Goal: Transaction & Acquisition: Book appointment/travel/reservation

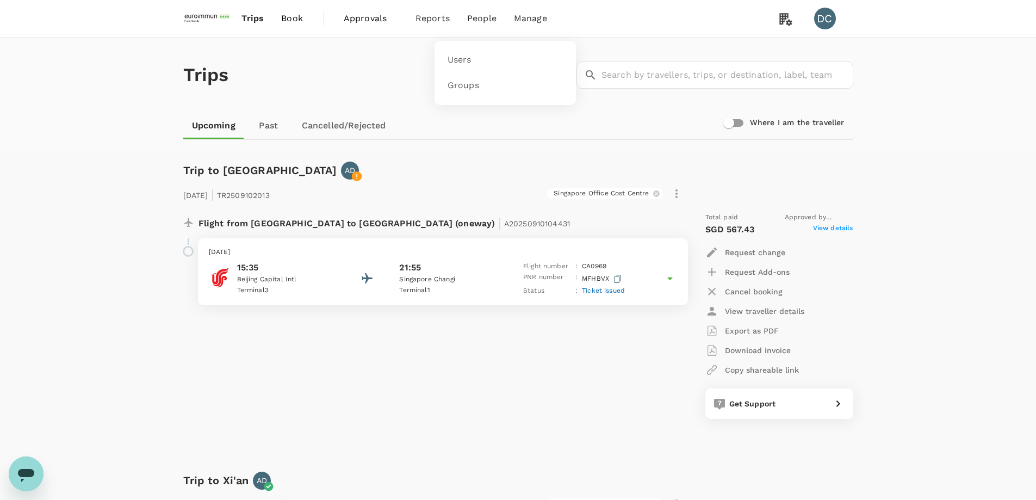
click at [477, 21] on span "People" at bounding box center [481, 18] width 29 height 13
click at [451, 63] on span "Users" at bounding box center [460, 60] width 24 height 13
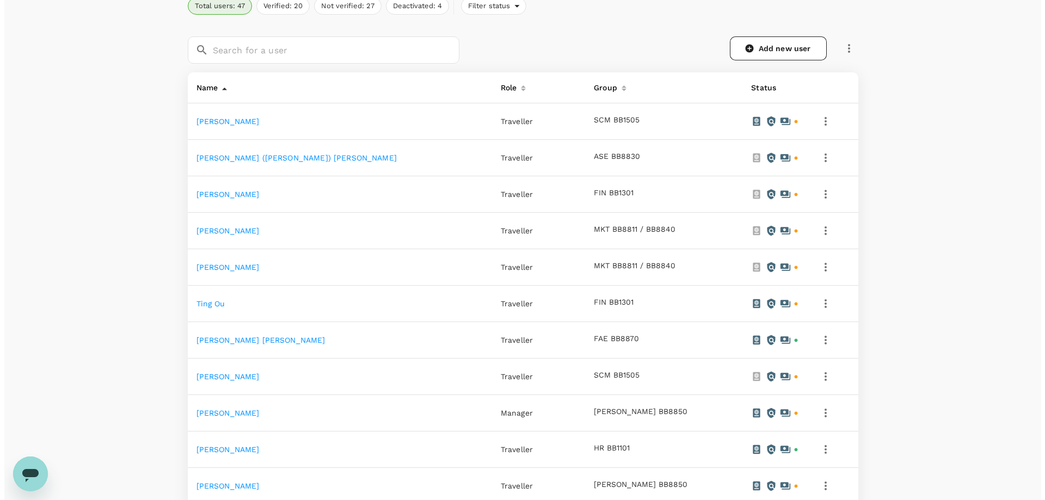
scroll to position [163, 0]
click at [815, 416] on icon "button" at bounding box center [821, 411] width 13 height 13
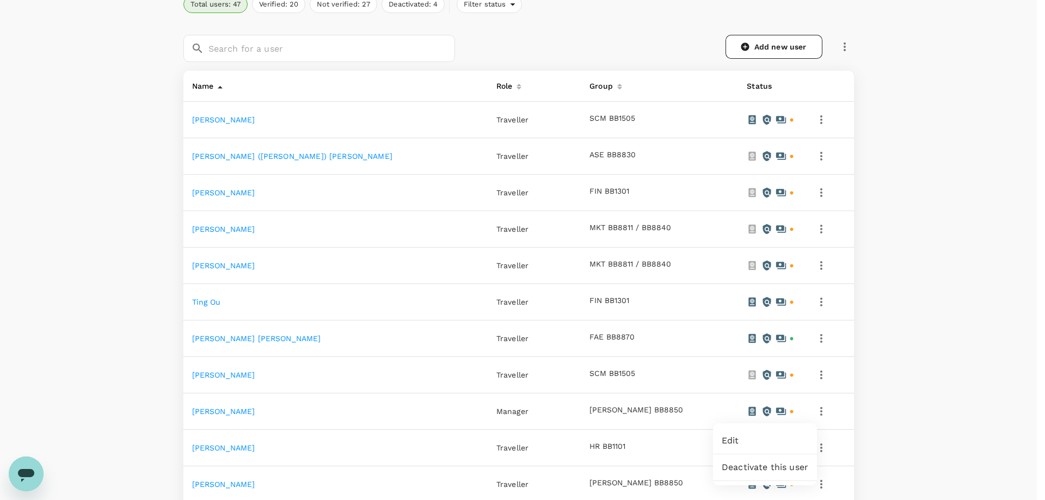
click at [772, 435] on span "Edit" at bounding box center [764, 440] width 87 height 13
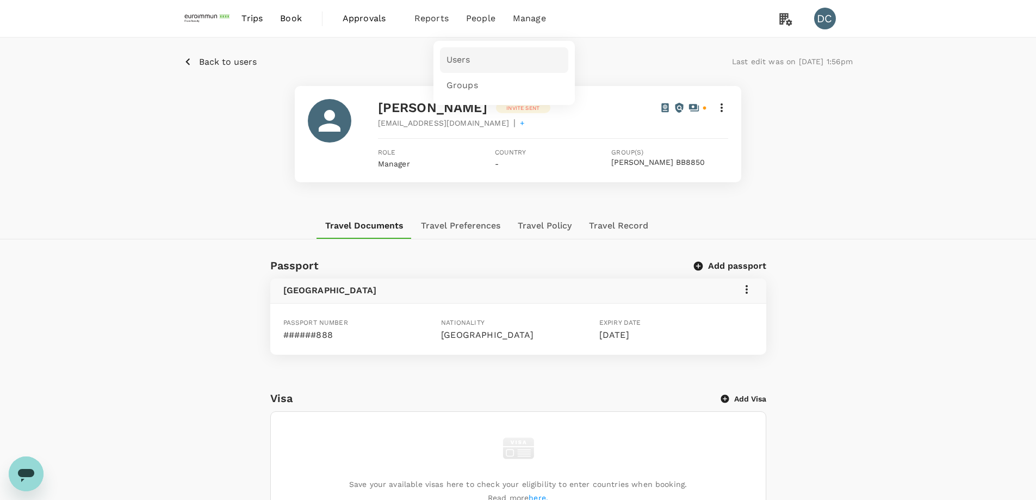
click at [462, 54] on span "Users" at bounding box center [459, 60] width 24 height 13
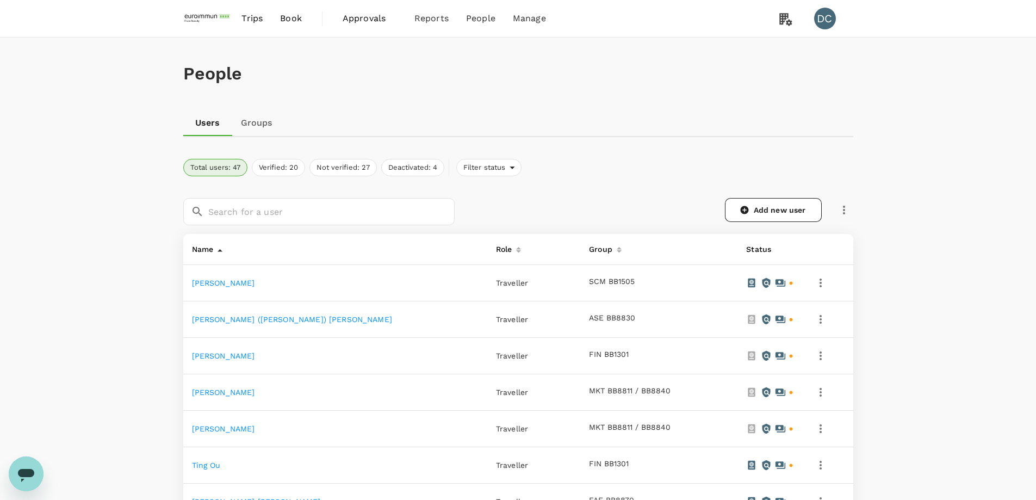
click at [256, 22] on span "Trips" at bounding box center [252, 18] width 21 height 13
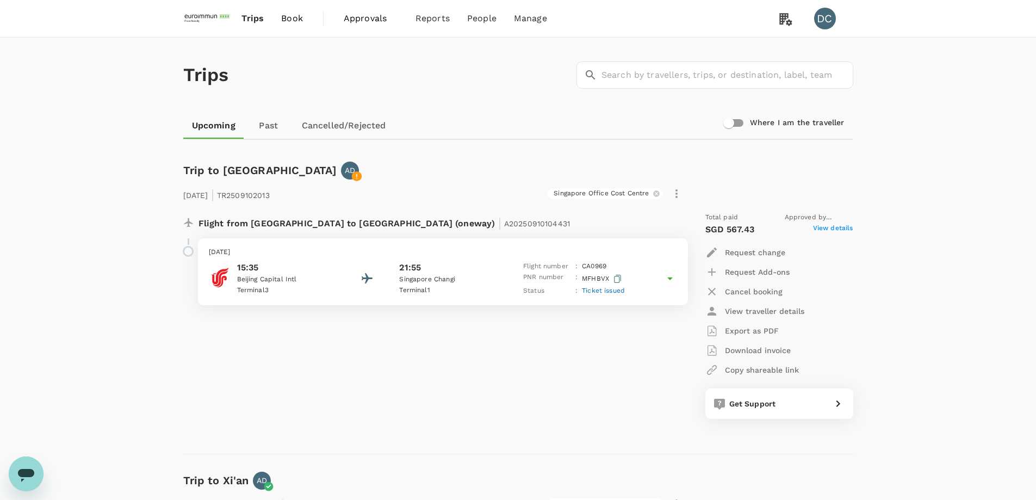
click at [282, 22] on span "Book" at bounding box center [292, 18] width 22 height 13
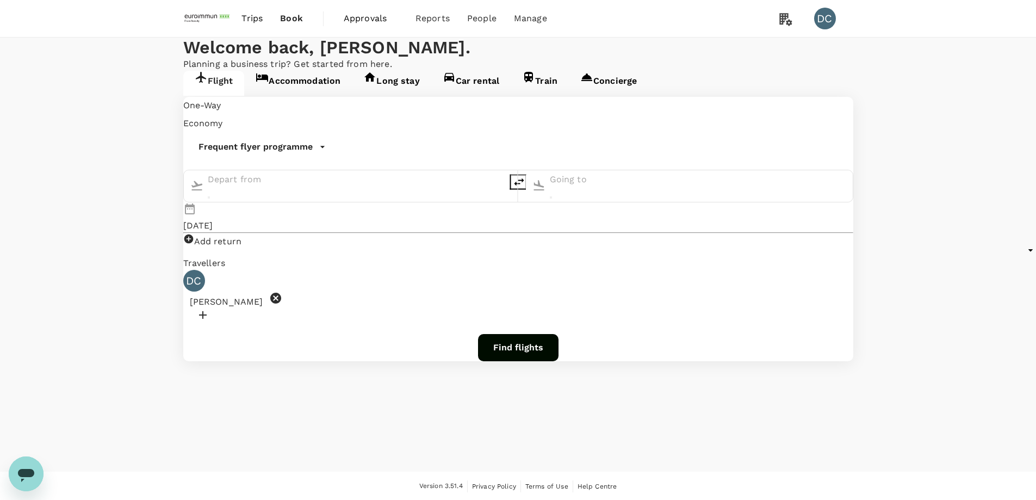
click at [305, 274] on div "DC Deon Cho" at bounding box center [518, 297] width 670 height 55
type input "Singapore Changi (SIN)"
type input "Xi'an Xianyang Intl (XIY)"
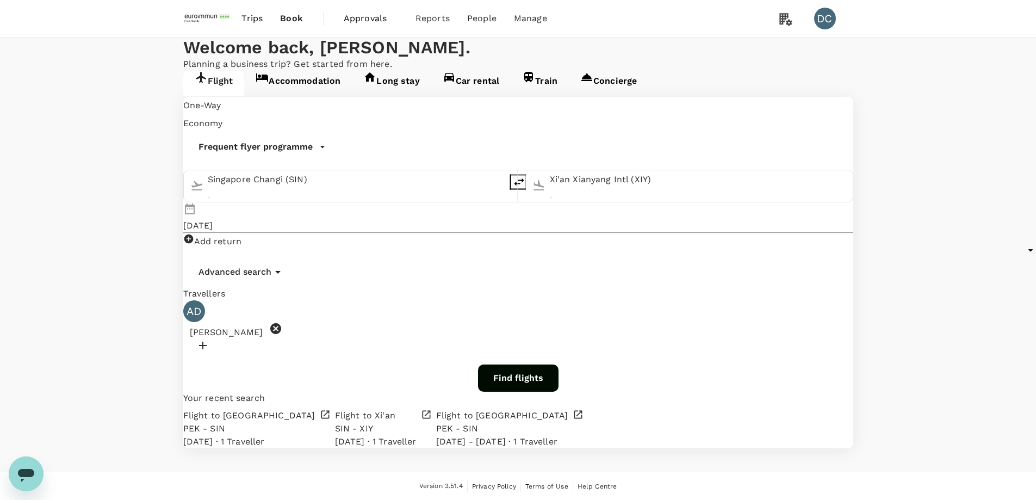
click at [281, 323] on icon at bounding box center [275, 328] width 11 height 11
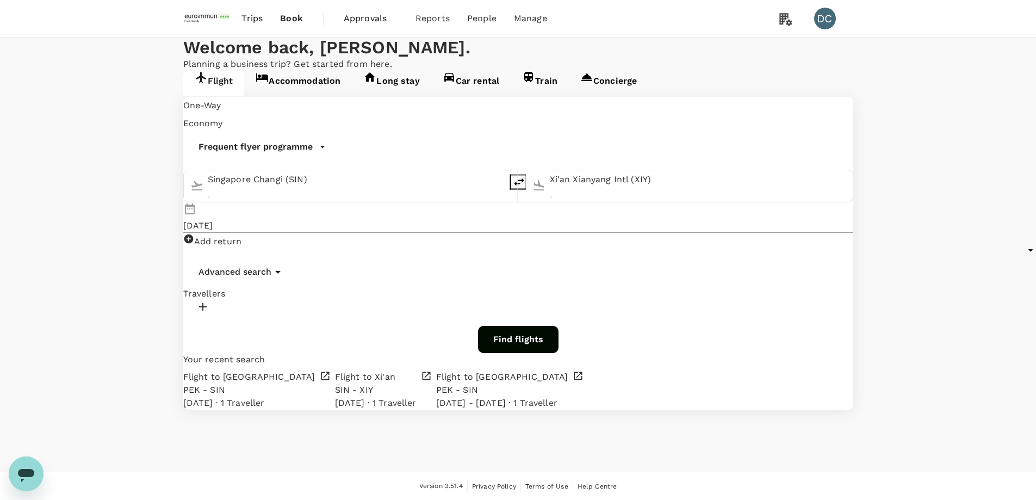
click at [254, 300] on div at bounding box center [518, 308] width 670 height 17
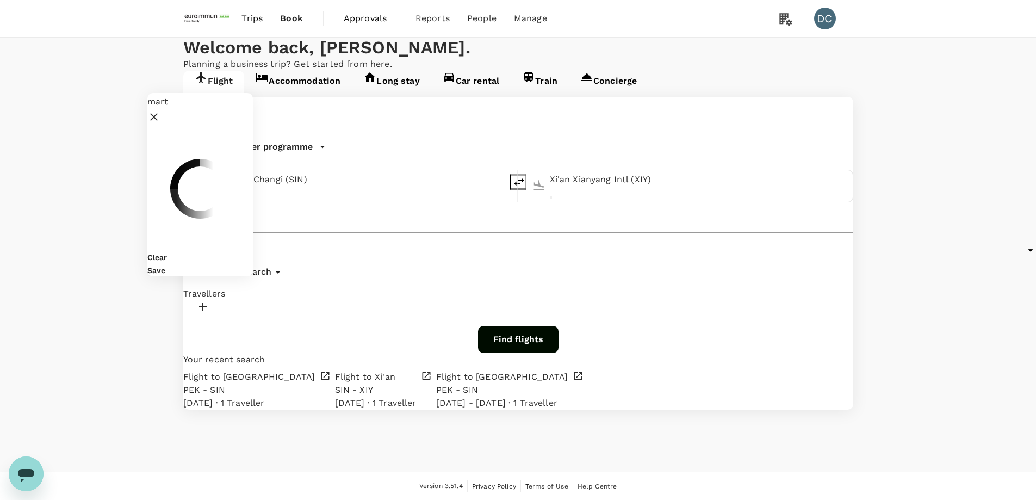
type input "mart"
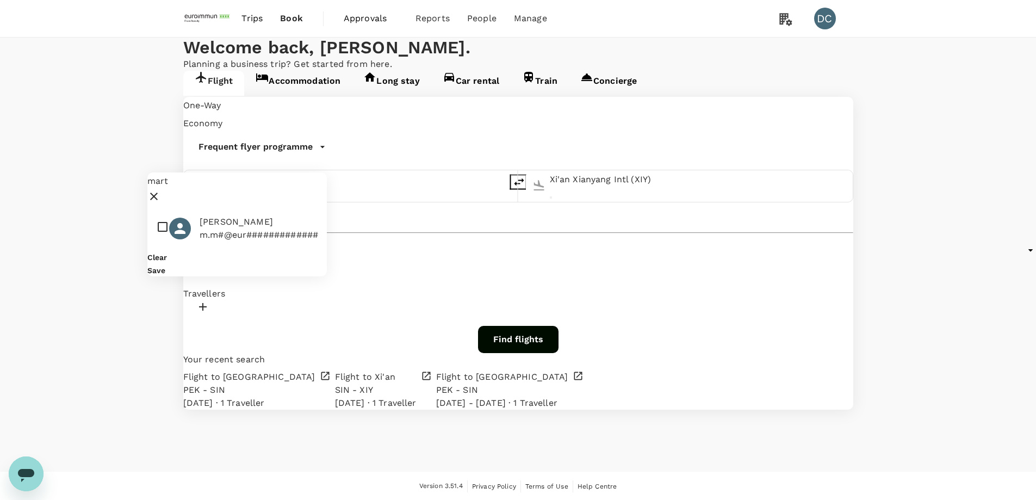
click at [242, 215] on span "[PERSON_NAME]" at bounding box center [259, 221] width 119 height 13
checkbox input "true"
click at [165, 266] on button "Save" at bounding box center [156, 270] width 18 height 9
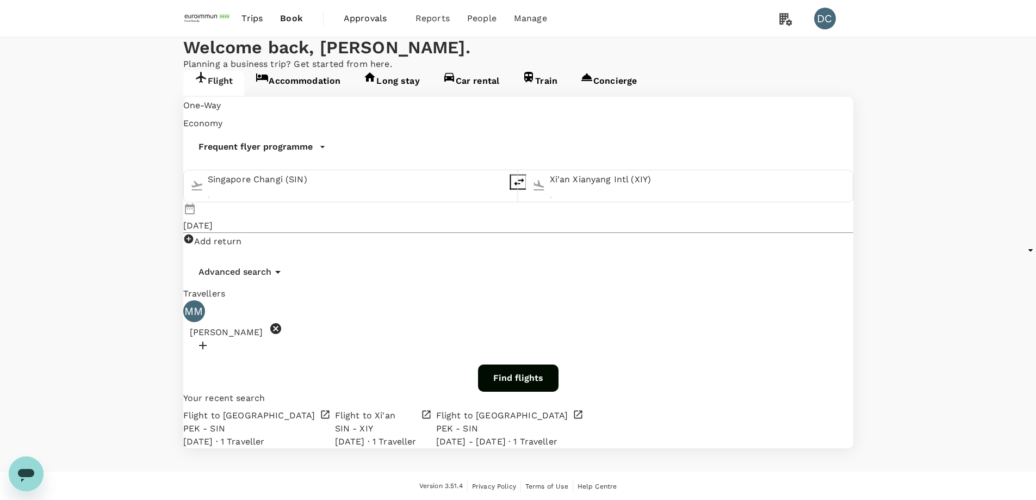
click at [323, 188] on input "Singapore Changi (SIN)" at bounding box center [356, 179] width 297 height 17
click at [315, 224] on p "Hong Kong Intl" at bounding box center [286, 218] width 212 height 11
type input "Hong Kong Intl (HKG)"
click at [550, 188] on input "Xi'an Xianyang Intl (XIY)" at bounding box center [698, 179] width 297 height 17
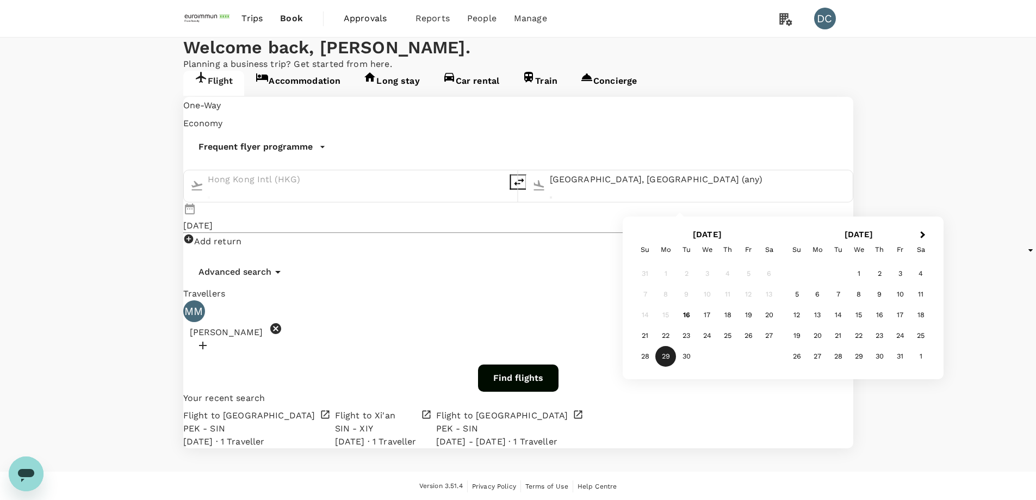
type input "[GEOGRAPHIC_DATA], [GEOGRAPHIC_DATA] (any)"
click at [647, 332] on div "21" at bounding box center [645, 335] width 21 height 21
click at [242, 236] on span "Add return" at bounding box center [218, 241] width 48 height 10
type input "roundtrip"
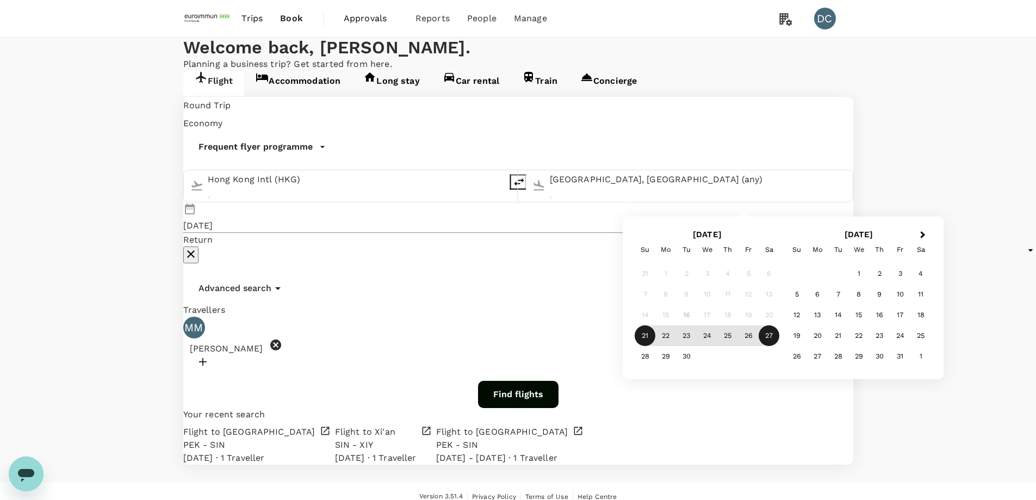
click at [766, 334] on div "27" at bounding box center [769, 335] width 21 height 21
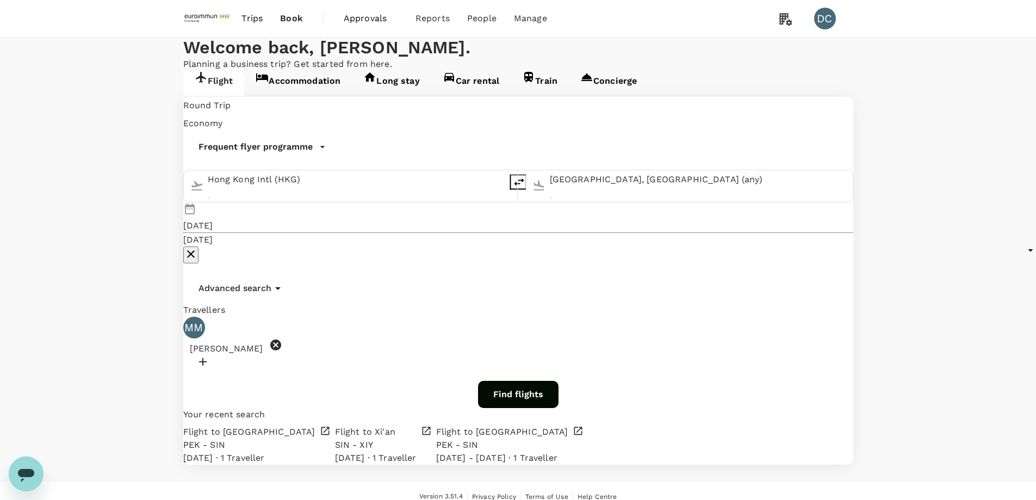
click at [525, 381] on button "Find flights" at bounding box center [518, 394] width 81 height 27
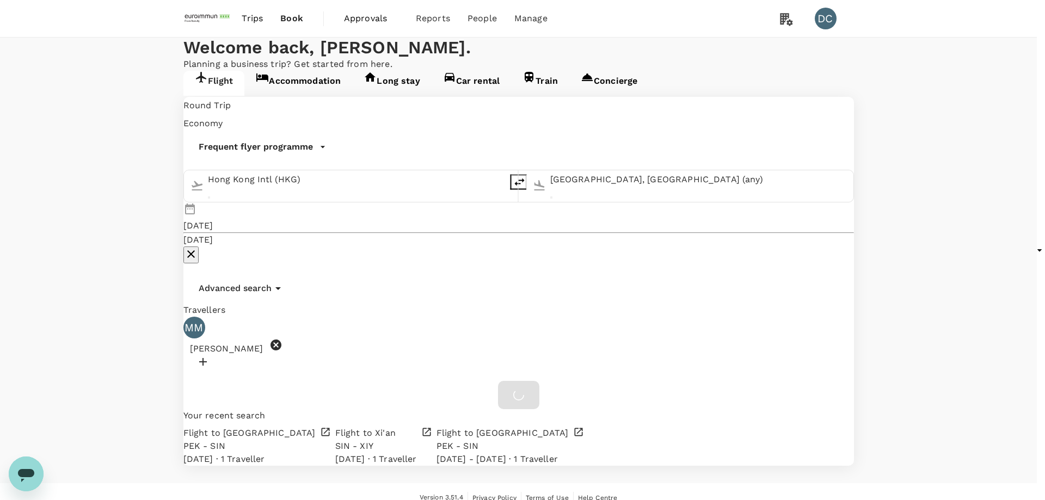
click at [436, 136] on input "Staff Travel Policy ( [PERSON_NAME], You )" at bounding box center [522, 250] width 1045 height 500
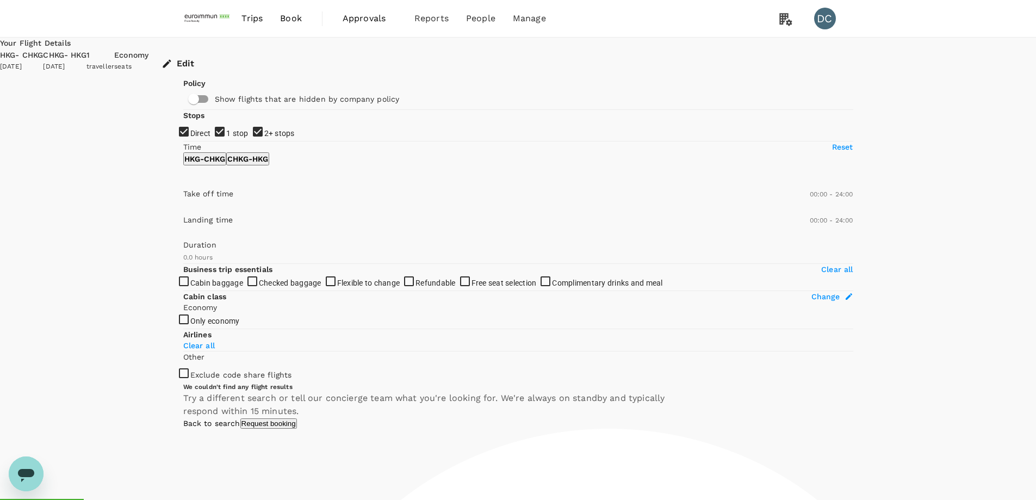
click at [187, 196] on input "1 stop" at bounding box center [518, 250] width 1036 height 500
checkbox input "false"
click at [184, 220] on input "2+ stops" at bounding box center [518, 250] width 1036 height 500
checkbox input "false"
drag, startPoint x: 185, startPoint y: 411, endPoint x: 274, endPoint y: 412, distance: 89.2
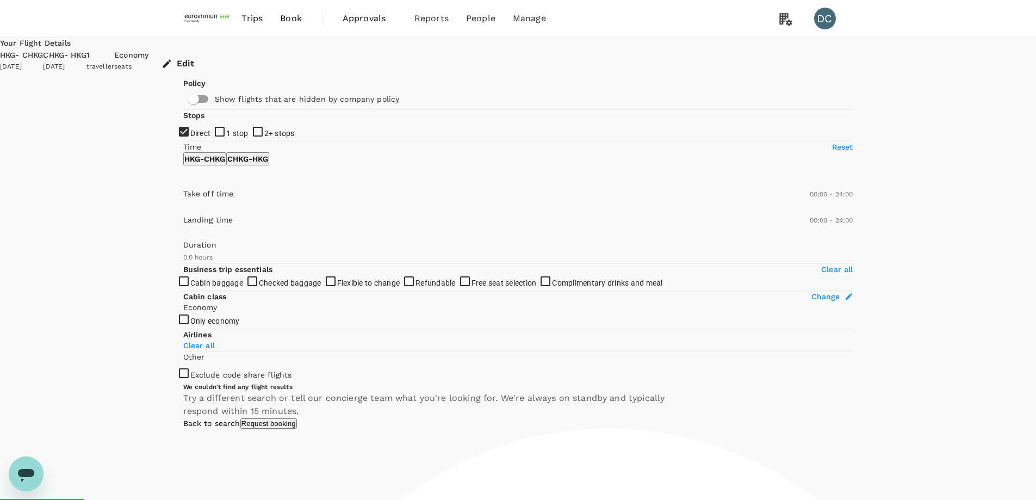
click at [183, 263] on span at bounding box center [183, 263] width 0 height 0
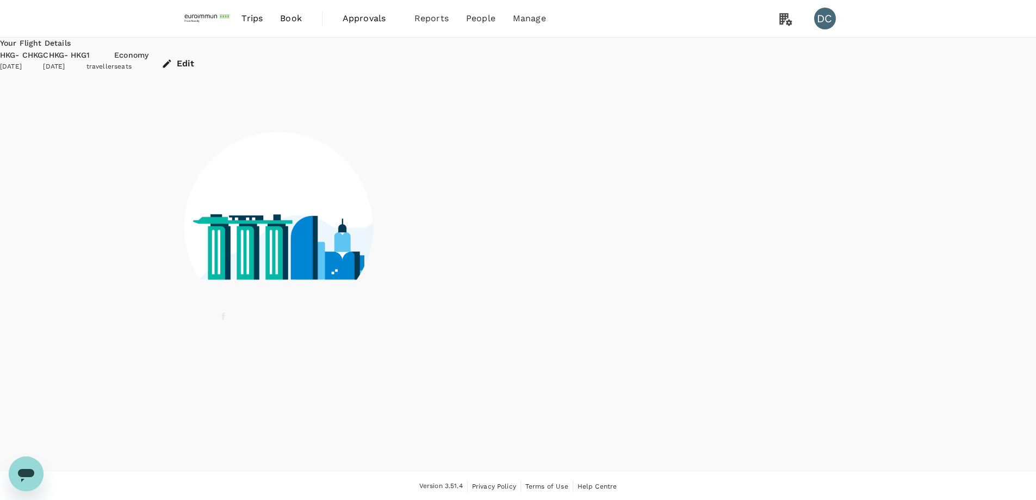
click at [297, 270] on div at bounding box center [518, 220] width 670 height 284
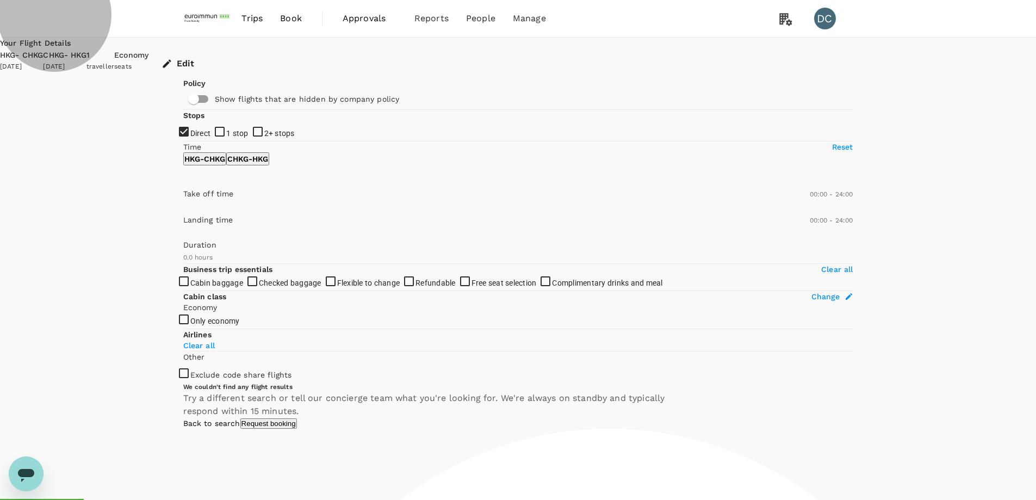
click at [225, 164] on p "HKG - CHKG" at bounding box center [204, 158] width 41 height 11
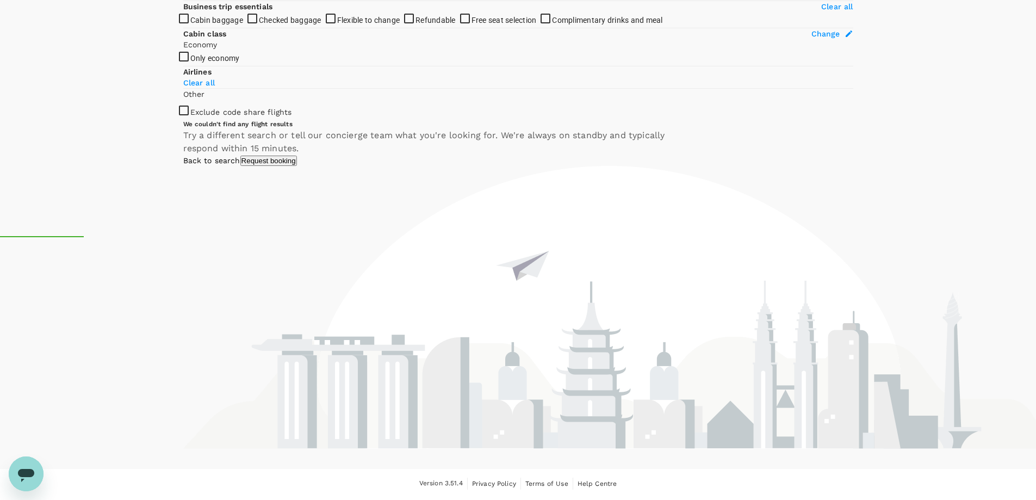
scroll to position [284, 0]
click at [227, 63] on span "Only economy" at bounding box center [215, 58] width 50 height 9
click at [182, 66] on label "Only economy" at bounding box center [208, 58] width 63 height 16
click at [186, 66] on label "Only economy" at bounding box center [208, 58] width 63 height 16
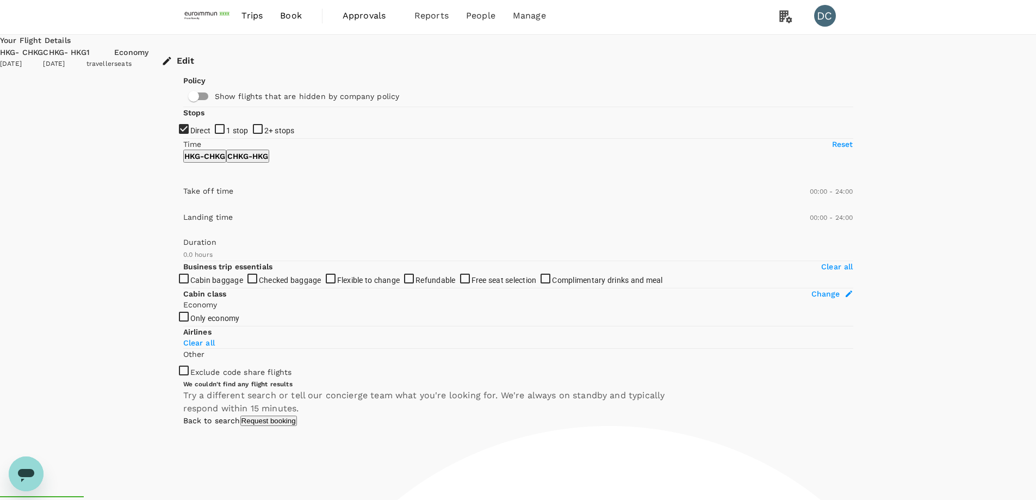
scroll to position [0, 0]
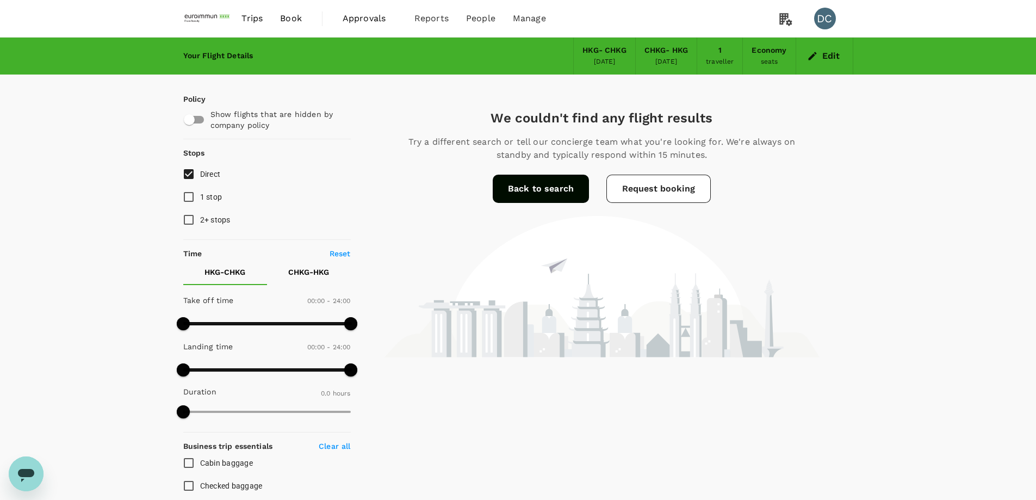
click at [335, 251] on p "Reset" at bounding box center [340, 253] width 21 height 11
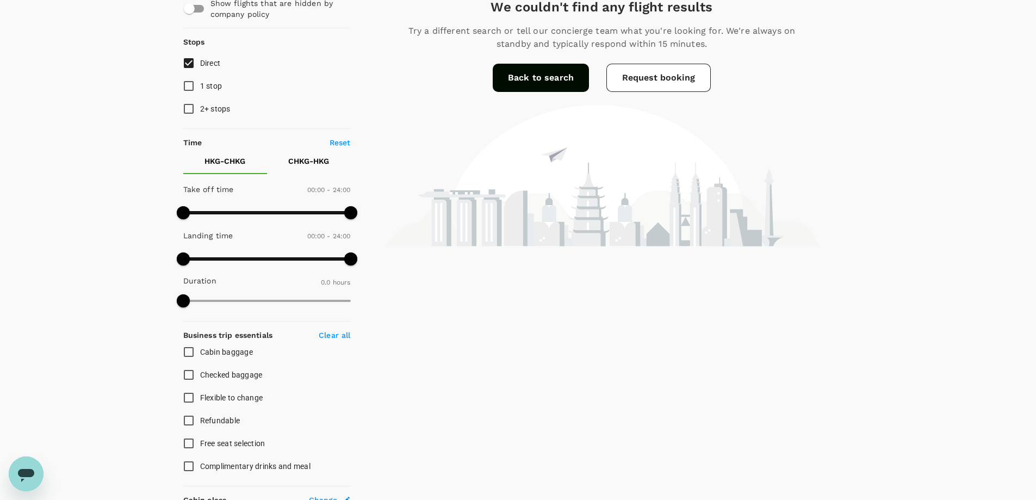
scroll to position [218, 0]
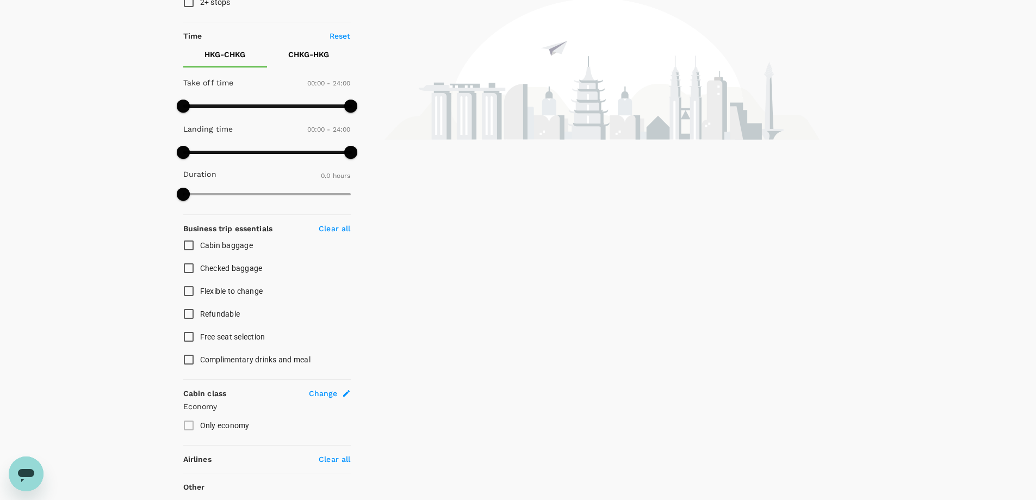
click at [325, 231] on p "Clear all" at bounding box center [335, 228] width 32 height 11
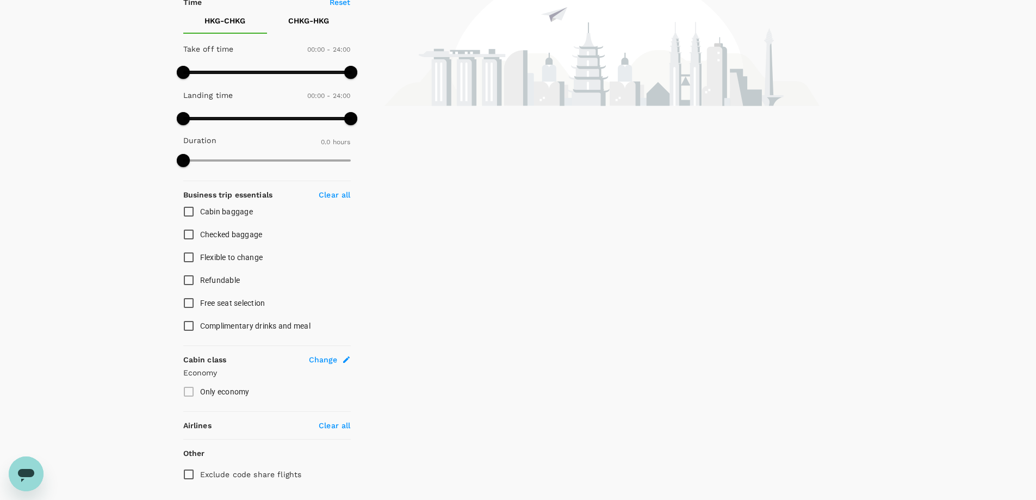
scroll to position [284, 0]
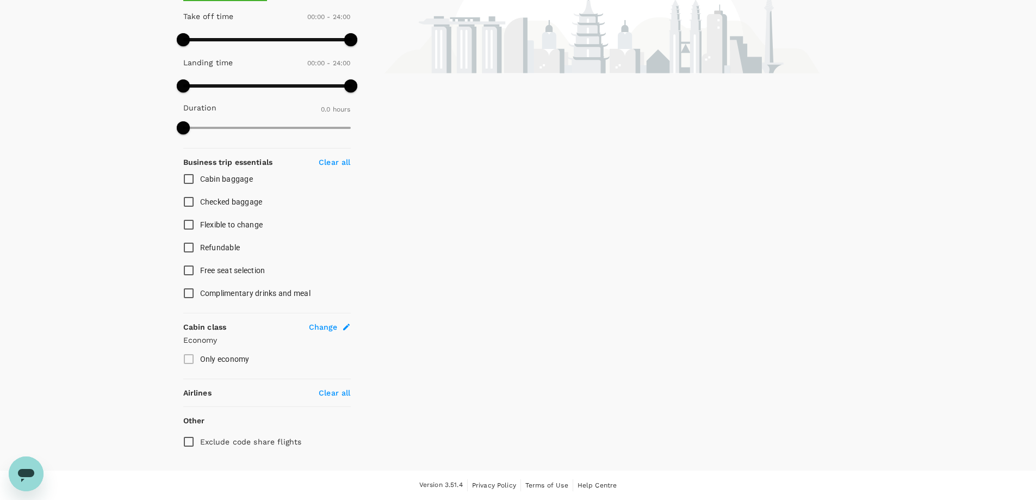
click at [337, 392] on p "Clear all" at bounding box center [335, 392] width 32 height 11
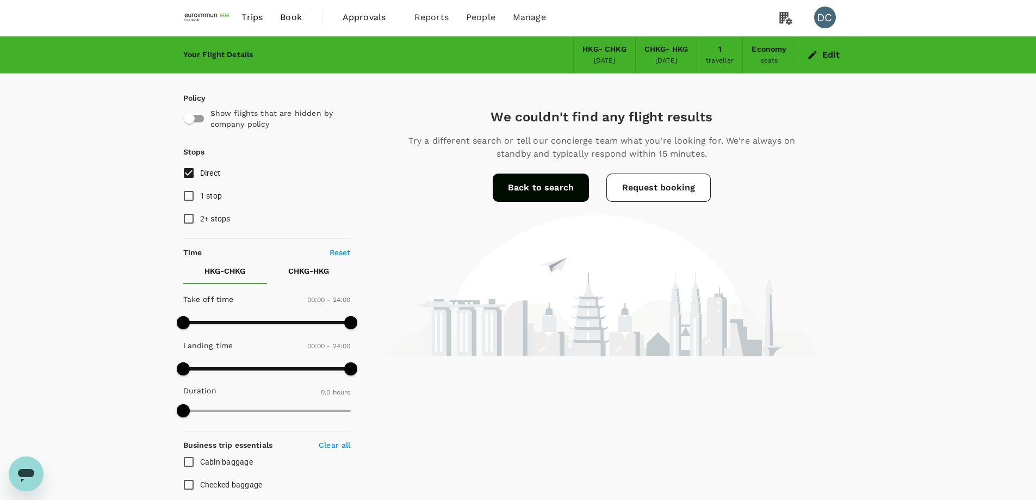
click at [208, 392] on div "Your Flight Details HKG - CHKG [DATE] CHKG - HKG [DATE] 1 traveller Economy sea…" at bounding box center [518, 394] width 1036 height 717
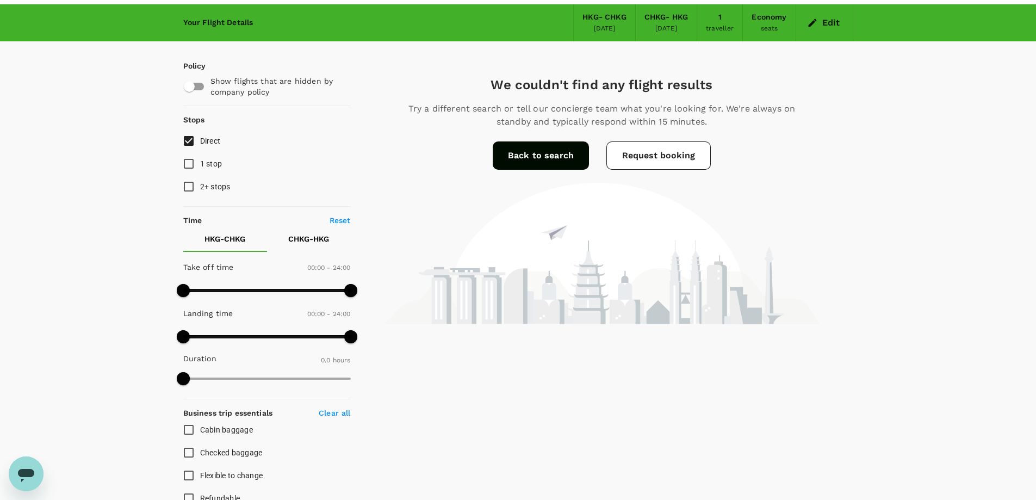
scroll to position [0, 0]
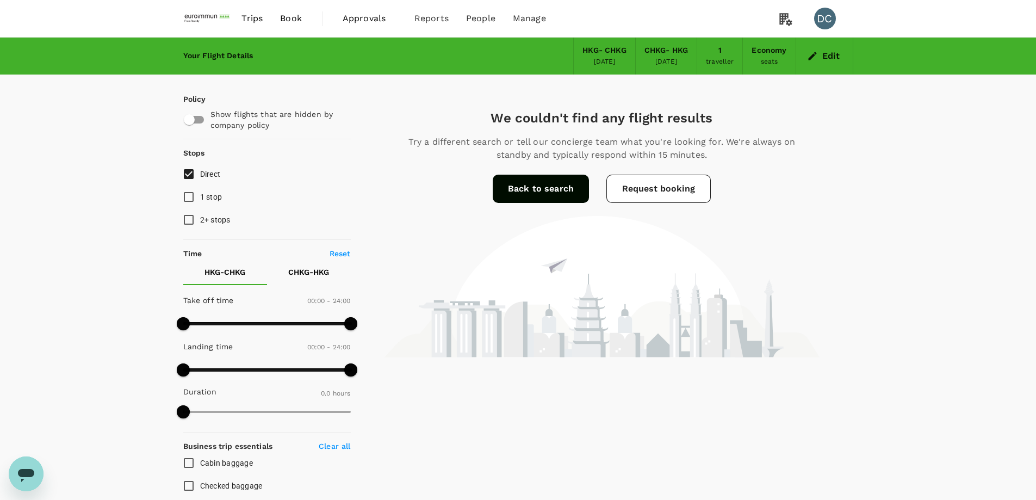
click at [193, 194] on input "1 stop" at bounding box center [188, 197] width 23 height 23
checkbox input "true"
click at [189, 219] on input "2+ stops" at bounding box center [188, 219] width 23 height 23
checkbox input "true"
click at [827, 54] on button "Edit" at bounding box center [824, 55] width 39 height 17
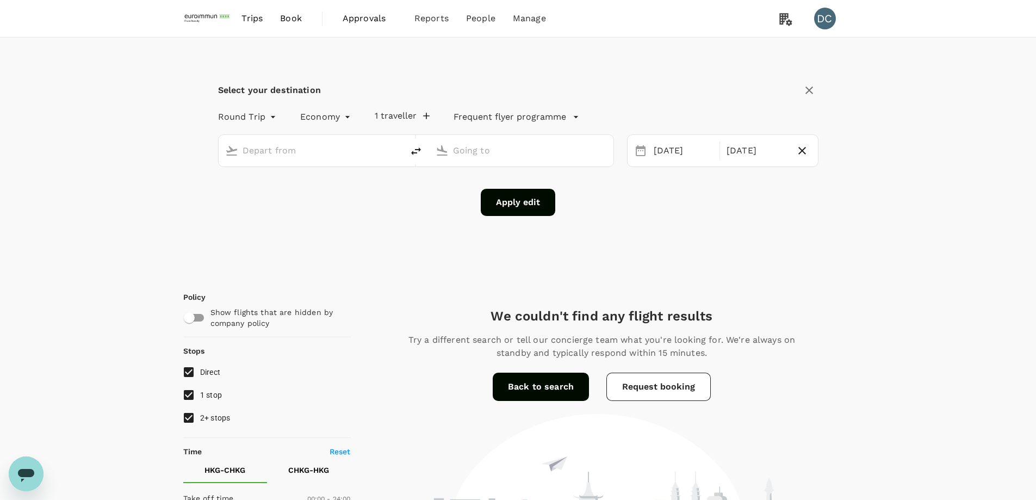
type input "Hong Kong Intl (HKG)"
type input "[GEOGRAPHIC_DATA], [GEOGRAPHIC_DATA] (any)"
click at [364, 148] on input "Hong Kong Intl (HKG)" at bounding box center [312, 150] width 138 height 17
click at [422, 154] on icon "delete" at bounding box center [416, 151] width 13 height 13
type input "[GEOGRAPHIC_DATA], [GEOGRAPHIC_DATA] (any)"
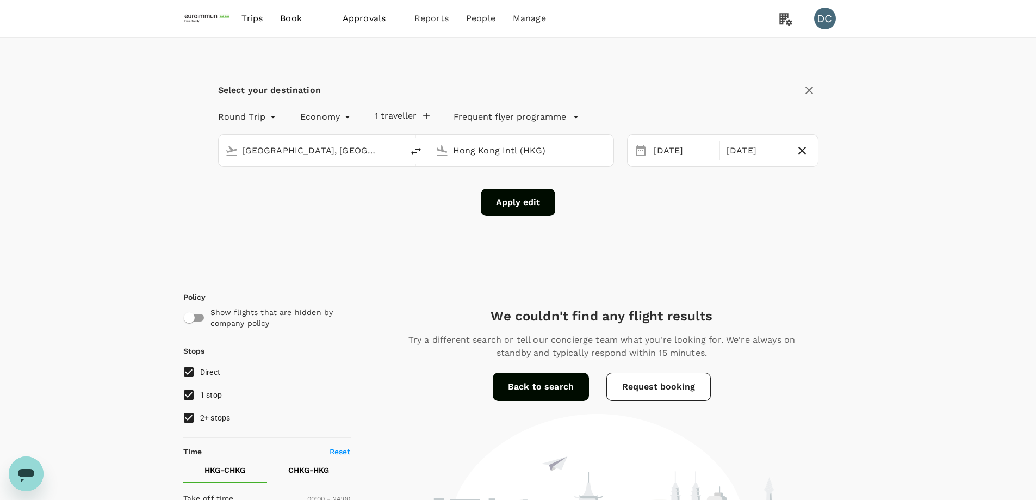
click at [472, 149] on input "Hong Kong Intl (HKG)" at bounding box center [522, 150] width 138 height 17
click at [472, 188] on p "Singapore Changi" at bounding box center [538, 193] width 193 height 11
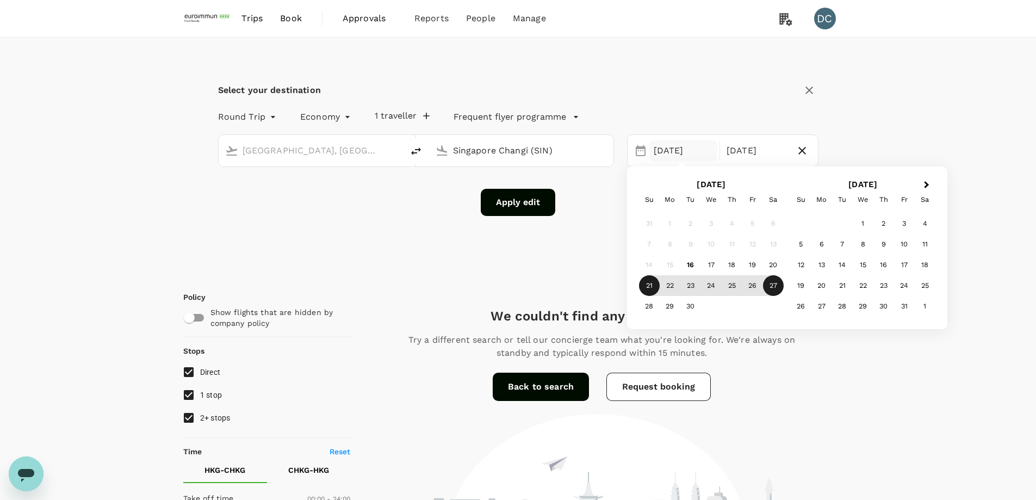
type input "Singapore Changi (SIN)"
click at [644, 283] on div "21" at bounding box center [649, 285] width 21 height 21
click at [781, 287] on div "27" at bounding box center [773, 285] width 21 height 21
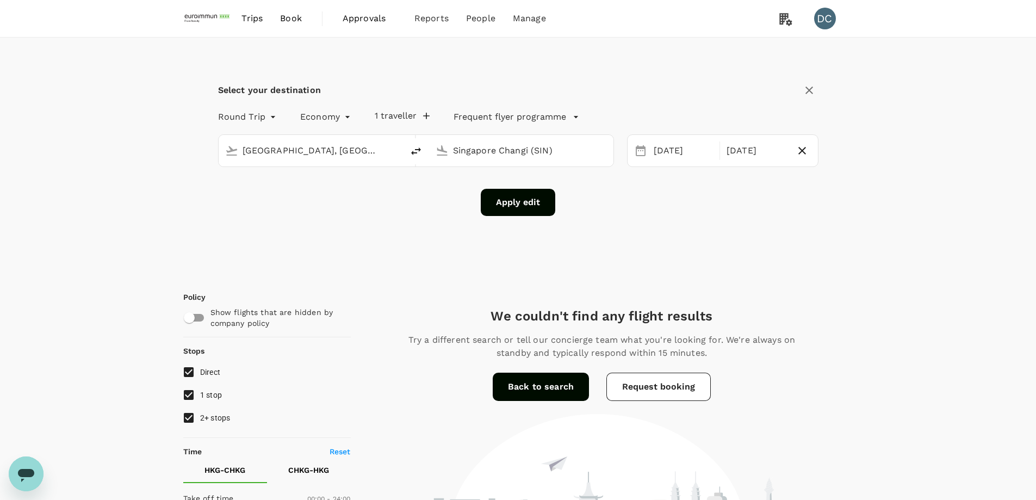
click at [526, 210] on button "Apply edit" at bounding box center [518, 202] width 75 height 27
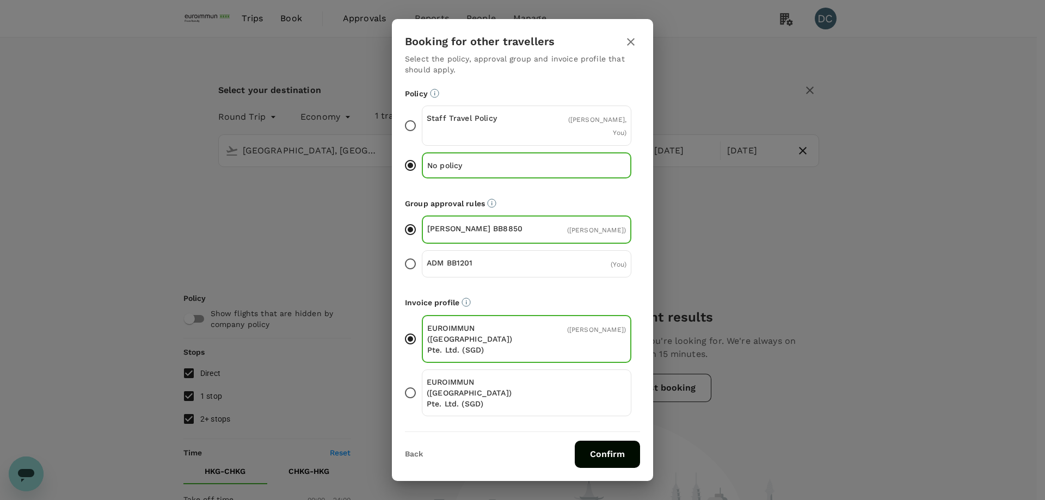
click at [494, 124] on p "Staff Travel Policy" at bounding box center [477, 118] width 100 height 11
click at [422, 137] on input "Staff Travel Policy ( [PERSON_NAME], You )" at bounding box center [410, 125] width 23 height 23
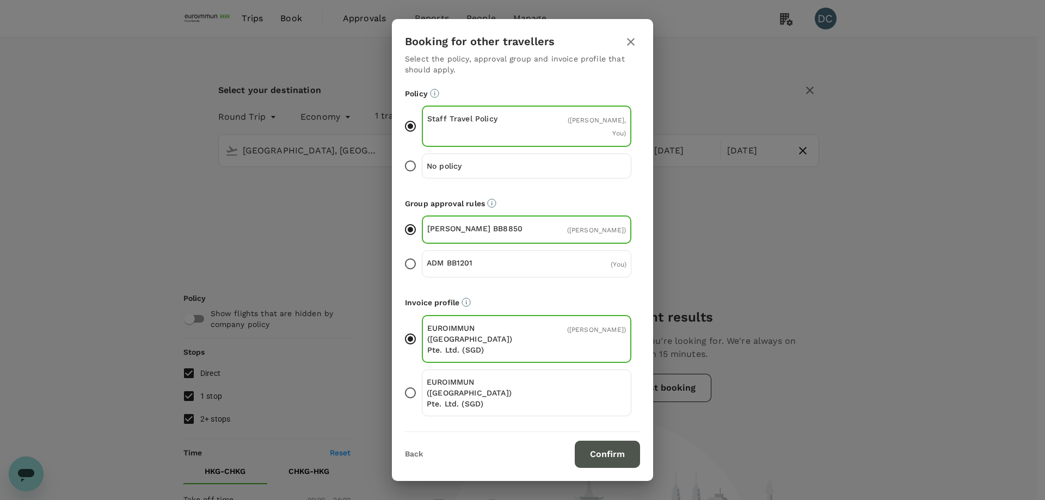
click at [589, 441] on button "Confirm" at bounding box center [607, 454] width 65 height 27
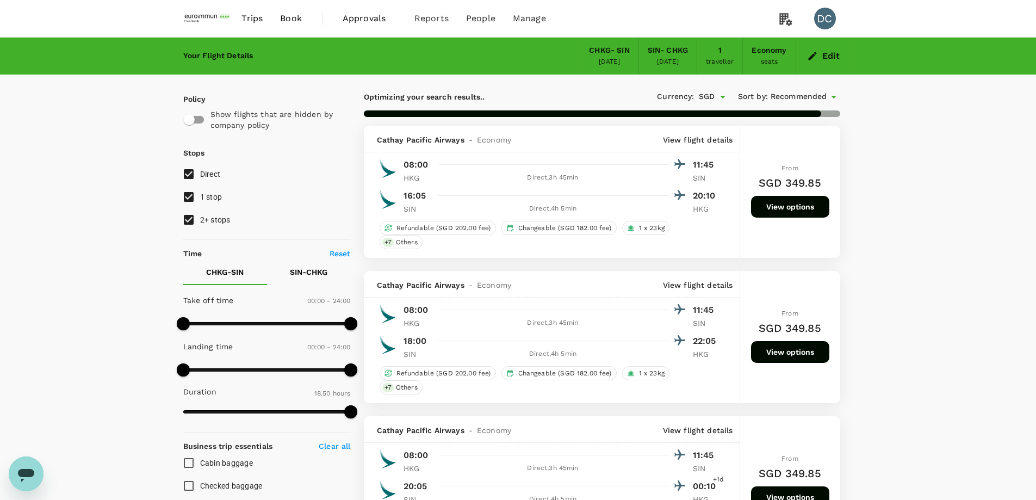
click at [186, 198] on input "1 stop" at bounding box center [188, 197] width 23 height 23
checkbox input "false"
click at [189, 214] on input "2+ stops" at bounding box center [188, 219] width 23 height 23
checkbox input "false"
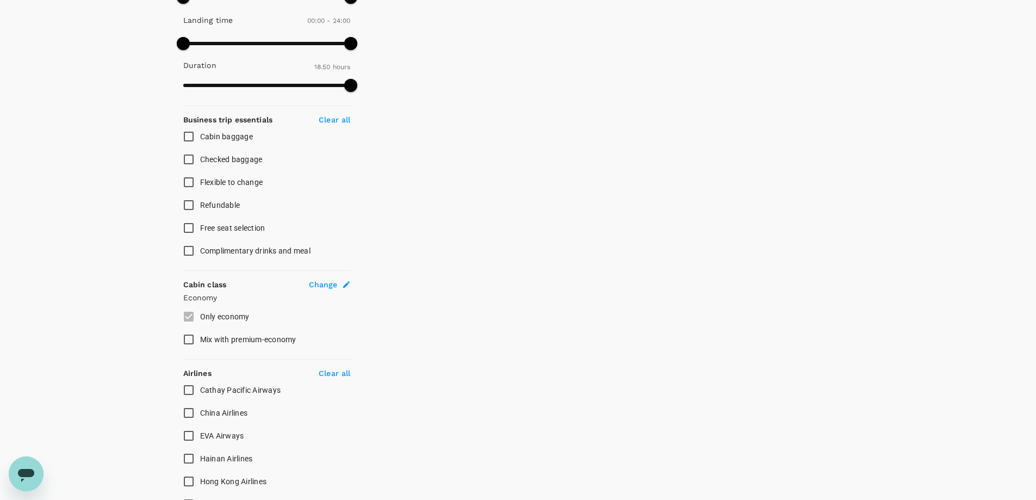
type input "1575"
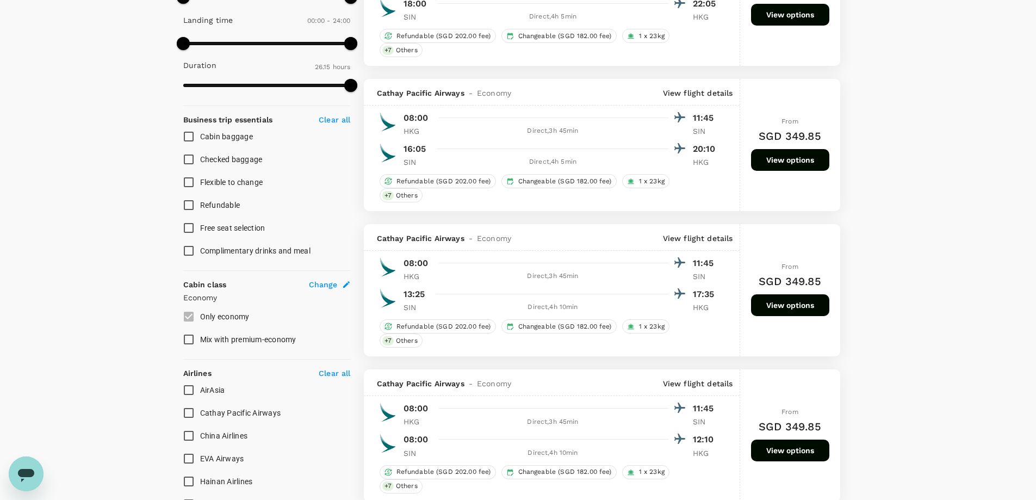
type input "SGD"
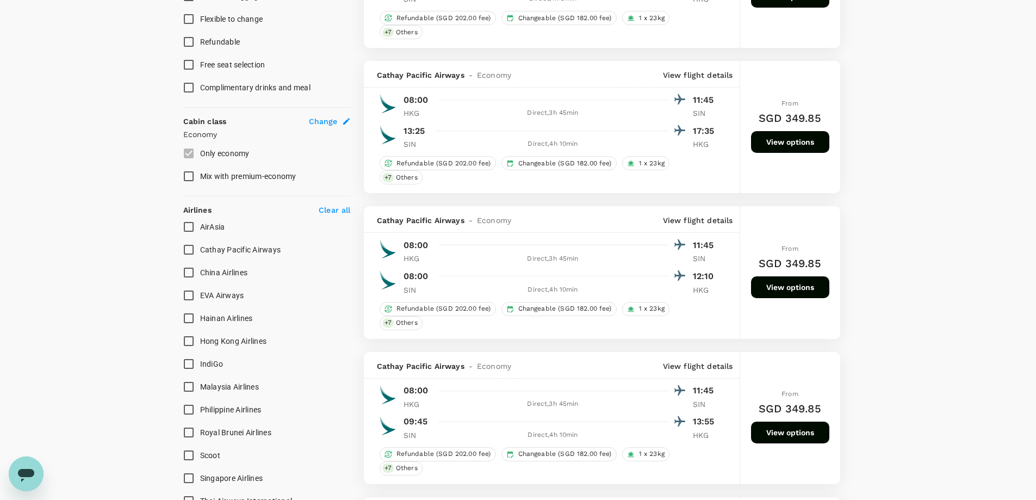
click at [217, 249] on span "Cathay Pacific Airways" at bounding box center [240, 249] width 81 height 9
click at [200, 249] on input "Cathay Pacific Airways" at bounding box center [188, 249] width 23 height 23
checkbox input "true"
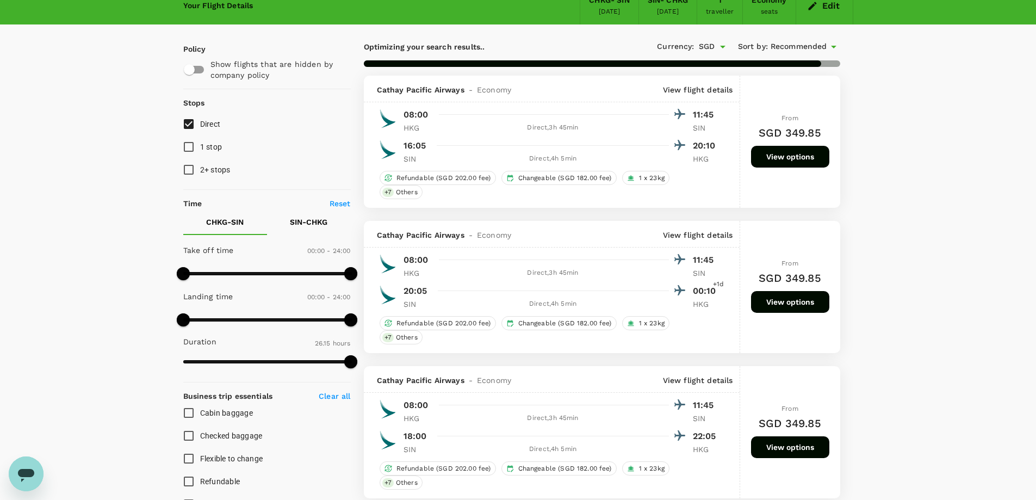
scroll to position [54, 0]
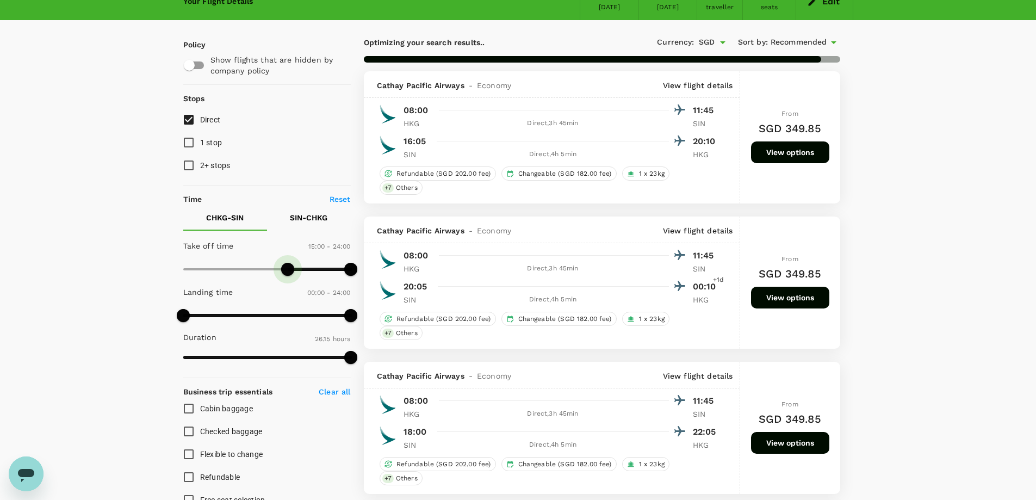
type input "870"
drag, startPoint x: 184, startPoint y: 268, endPoint x: 285, endPoint y: 271, distance: 100.7
click at [285, 271] on span at bounding box center [284, 269] width 13 height 13
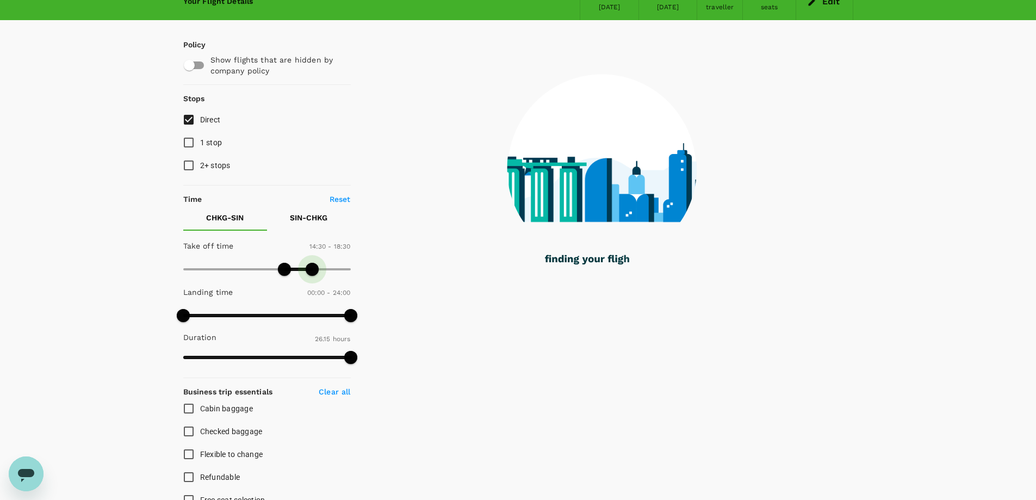
type input "1080"
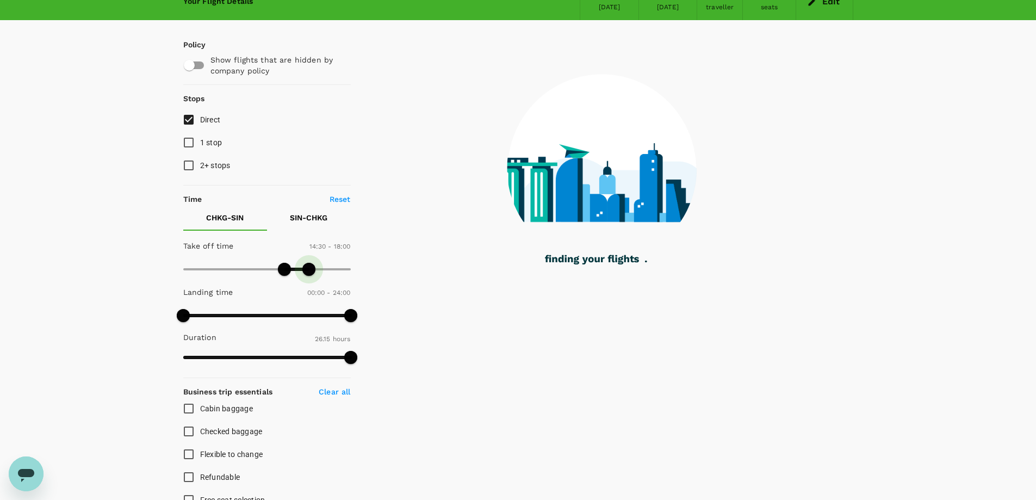
drag, startPoint x: 348, startPoint y: 274, endPoint x: 310, endPoint y: 275, distance: 38.6
click at [310, 275] on span at bounding box center [309, 269] width 13 height 13
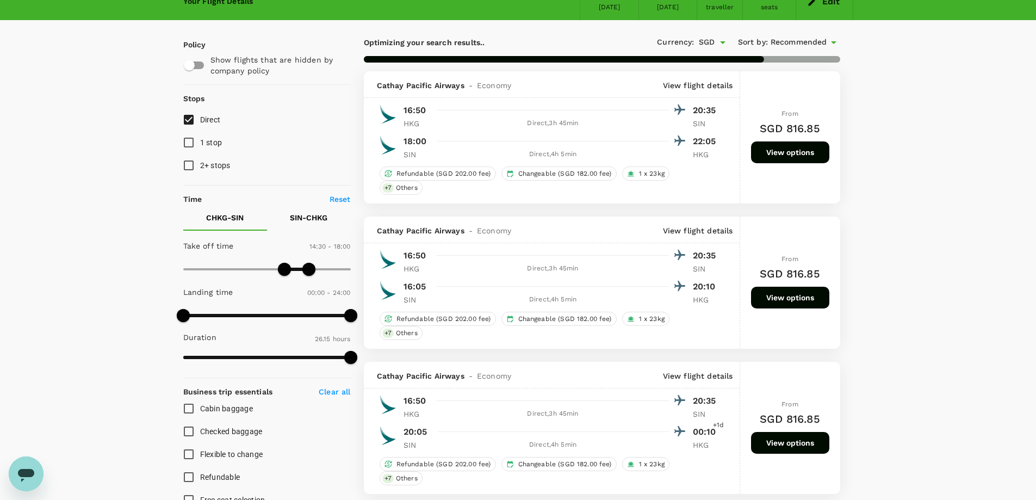
click at [304, 224] on button "SIN - CHKG" at bounding box center [309, 218] width 84 height 26
type input "SGD"
type input "480"
drag, startPoint x: 183, startPoint y: 269, endPoint x: 240, endPoint y: 271, distance: 56.6
click at [240, 271] on span at bounding box center [238, 269] width 13 height 13
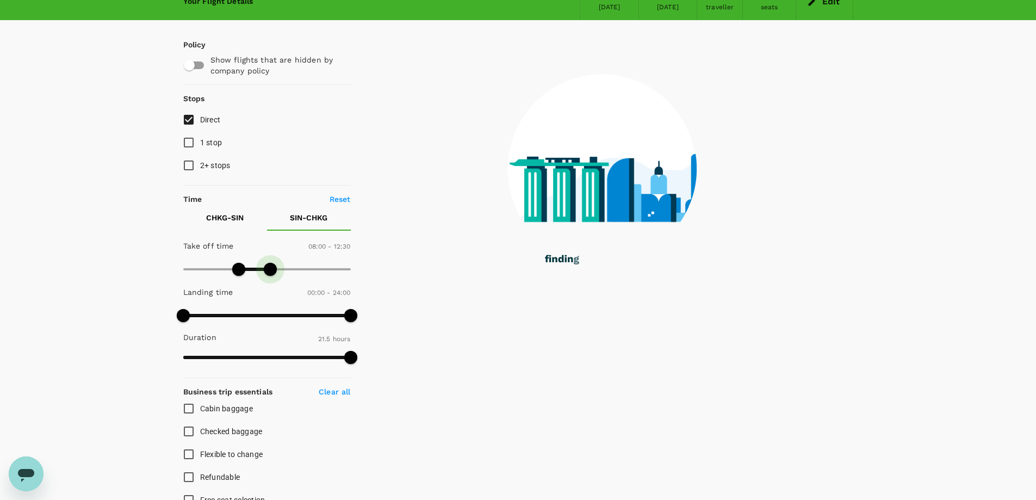
type input "720"
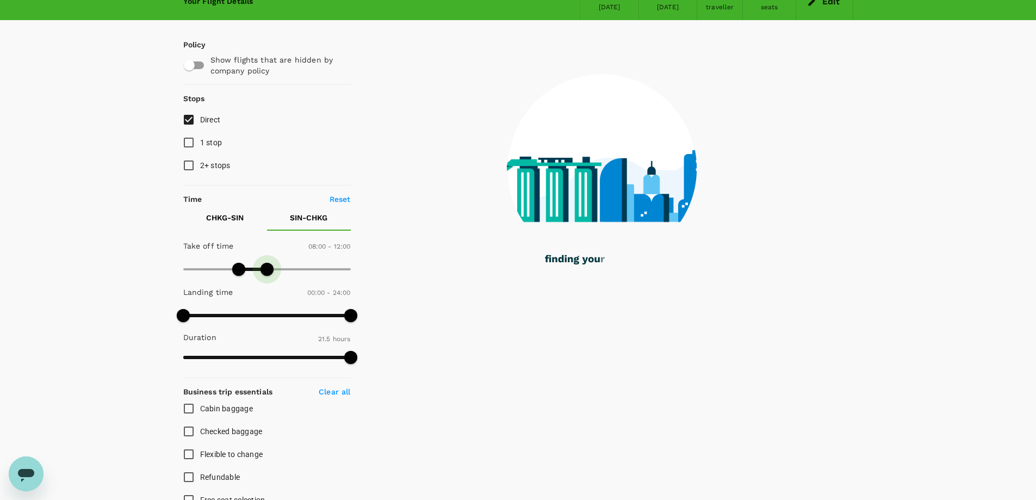
drag, startPoint x: 350, startPoint y: 270, endPoint x: 267, endPoint y: 268, distance: 83.3
click at [267, 268] on span at bounding box center [267, 269] width 13 height 13
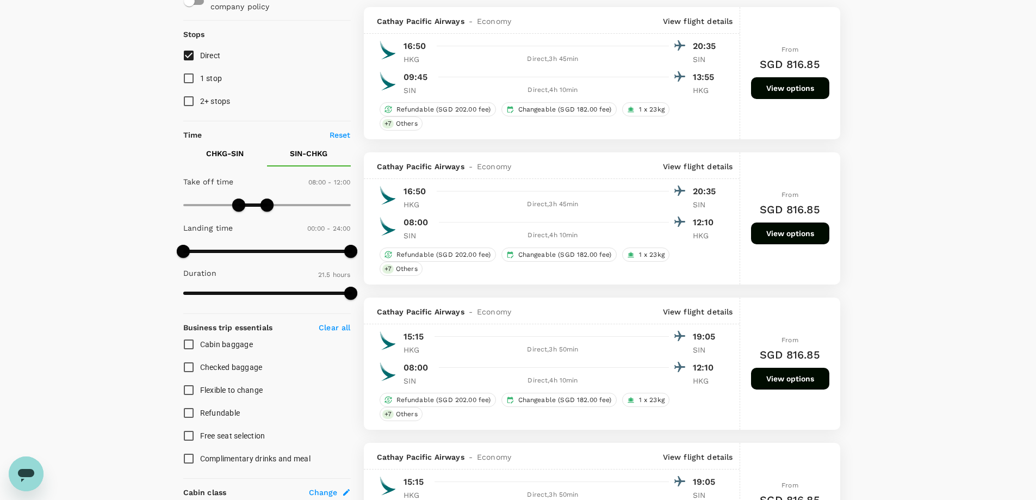
scroll to position [272, 0]
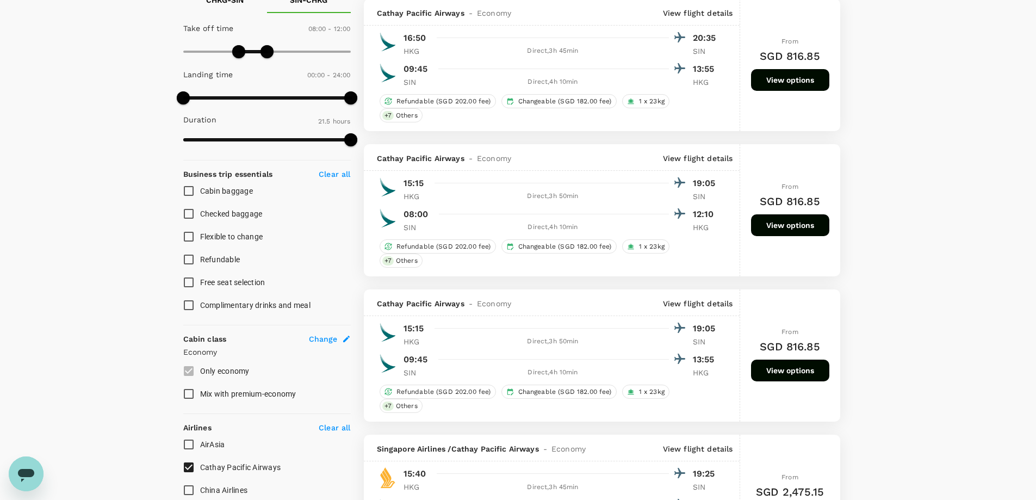
click at [808, 375] on button "View options" at bounding box center [790, 371] width 78 height 22
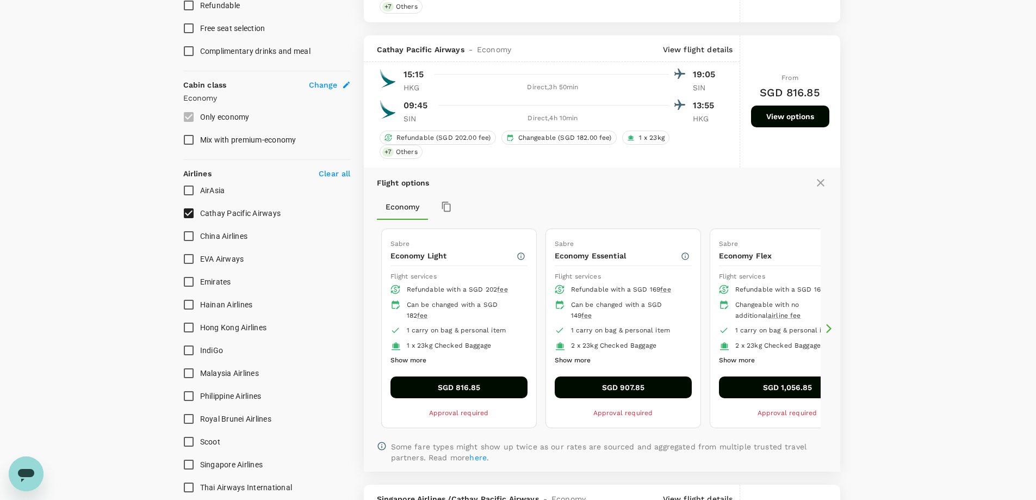
scroll to position [507, 0]
